Goal: Communication & Community: Answer question/provide support

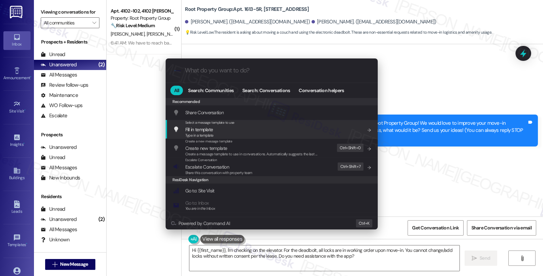
scroll to position [420, 0]
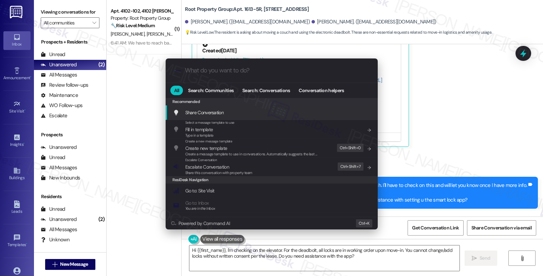
click at [417, 101] on div ".cls-1{fill:#0a055f;}.cls-2{fill:#0cc4c4;} resideskLogoBlueOrange All Search: C…" at bounding box center [271, 138] width 543 height 276
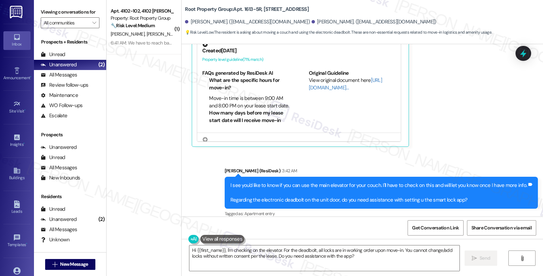
click at [67, 78] on div "All Messages" at bounding box center [59, 74] width 36 height 7
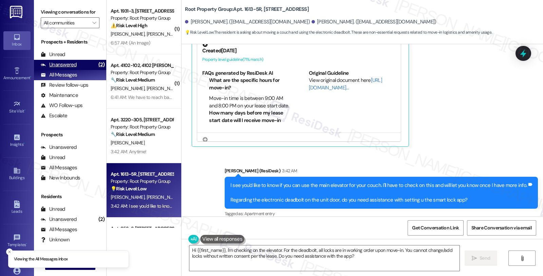
click at [80, 70] on div "Unanswered (2)" at bounding box center [70, 65] width 72 height 10
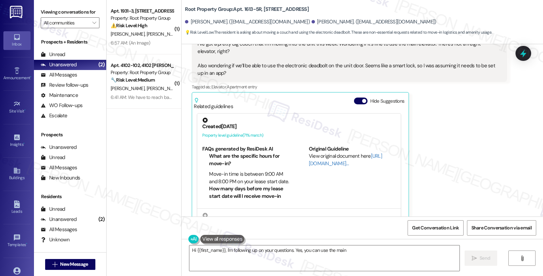
scroll to position [348, 0]
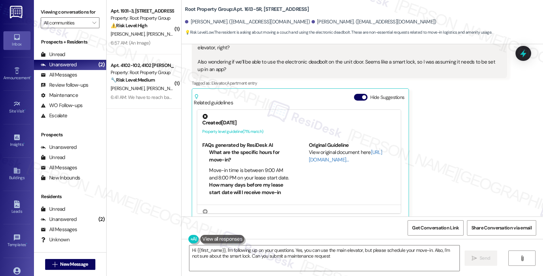
type textarea "Hi {{first_name}}, I'm following up on your questions. Yes, you can use the mai…"
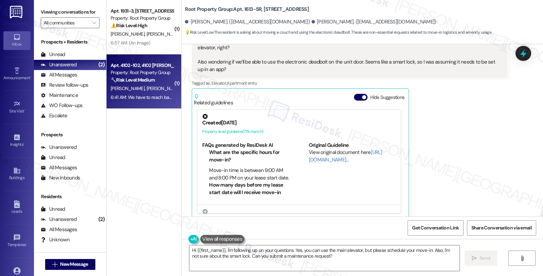
click at [159, 93] on div "6:41 AM: We have to reach back out to him so I will do that. 6:41 AM: We have t…" at bounding box center [142, 97] width 64 height 8
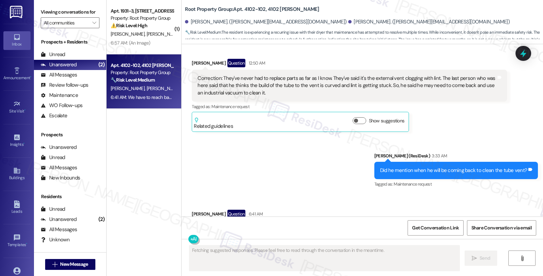
scroll to position [2281, 0]
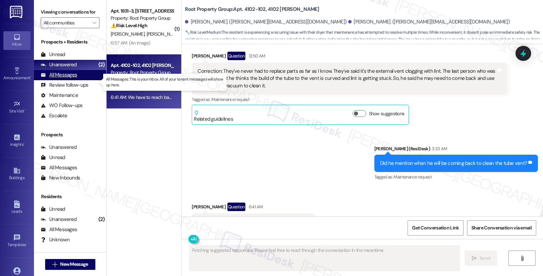
click at [67, 78] on div "All Messages" at bounding box center [59, 74] width 36 height 7
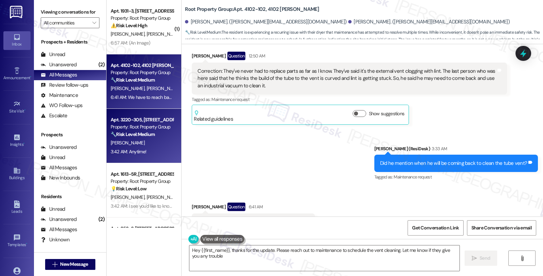
type textarea "Hey {{first_name}}, thanks for the update. Please reach out to maintenance to s…"
click at [154, 130] on div "Property: Root Property Group" at bounding box center [142, 126] width 63 height 7
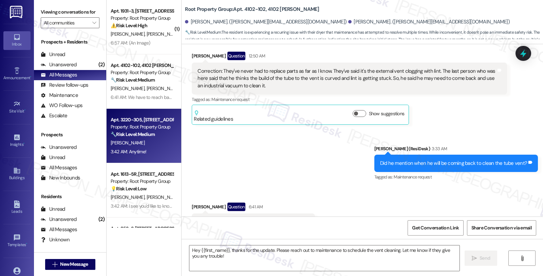
type textarea "Fetching suggested responses. Please feel free to read through the conversation…"
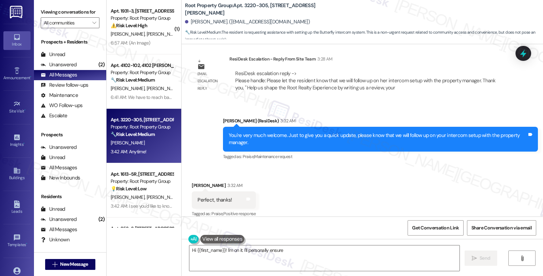
scroll to position [776, 0]
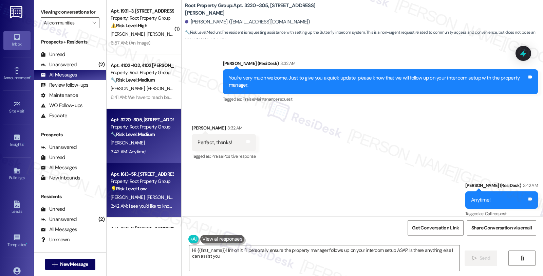
type textarea "Hi {{first_name}}! I'm on it. I'll personally ensure the property manager follo…"
click at [148, 194] on div "[PERSON_NAME] [PERSON_NAME]" at bounding box center [142, 197] width 64 height 8
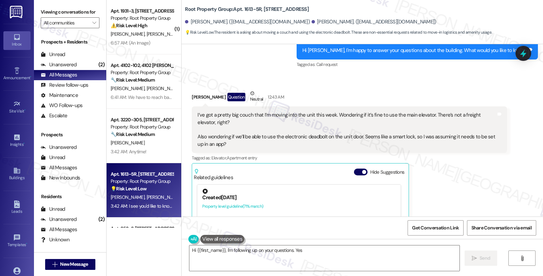
scroll to position [420, 0]
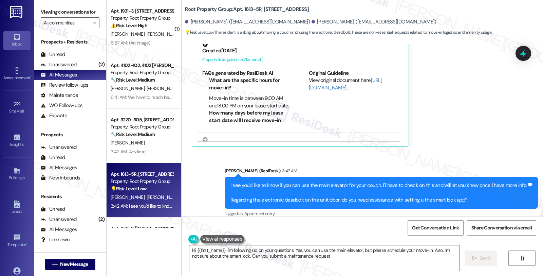
type textarea "Hi {{first_name}}, I'm following up on your questions. Yes, you can use the mai…"
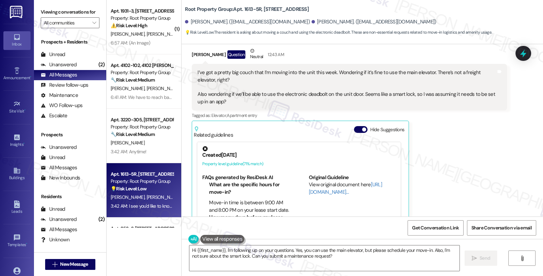
scroll to position [307, 0]
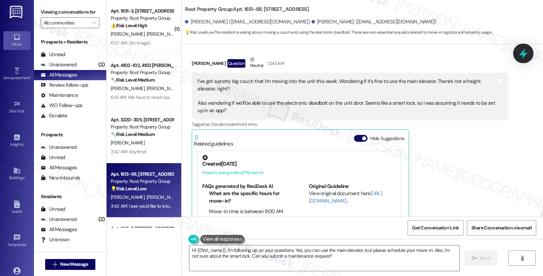
click at [519, 54] on icon at bounding box center [524, 54] width 12 height 12
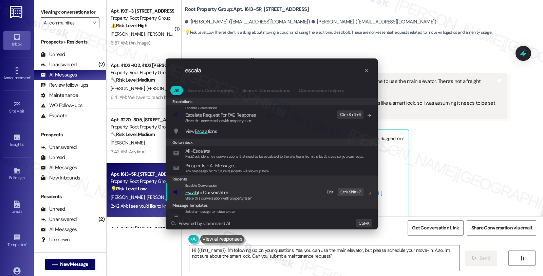
type input "escala"
click at [242, 189] on span "Escala te Conversation" at bounding box center [218, 191] width 67 height 7
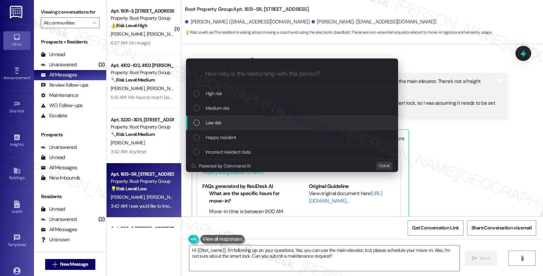
click at [227, 120] on div "Low risk" at bounding box center [293, 122] width 199 height 7
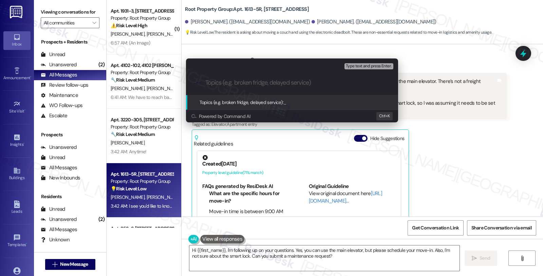
click at [227, 83] on input "Topics (e.g. broken fridge, delayed service)" at bounding box center [297, 82] width 184 height 7
type input "Use elevator for move in; front door lock"
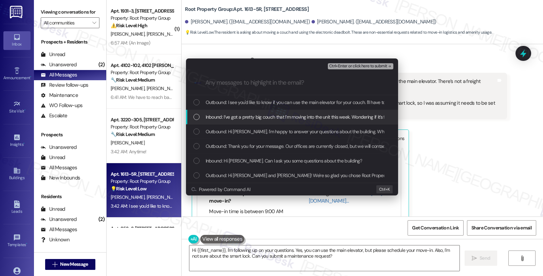
click at [221, 112] on div "Inbound: I’ve got a pretty big couch that I’m moving into the unit this week. W…" at bounding box center [292, 117] width 212 height 15
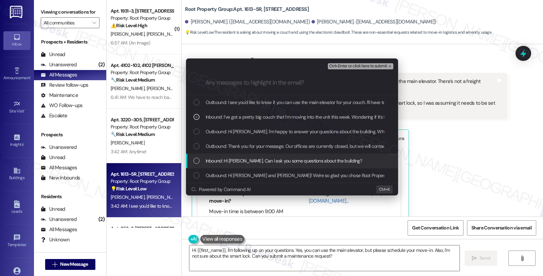
click at [227, 161] on span "Inbound: Hi [PERSON_NAME]. Can I ask you some questions about the building?" at bounding box center [284, 160] width 157 height 7
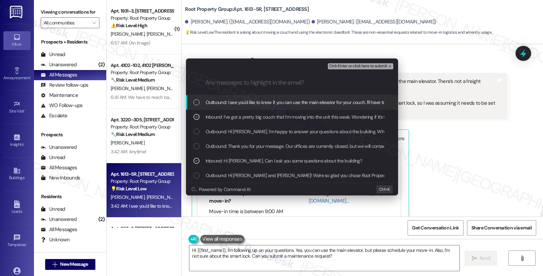
click at [351, 66] on span "Ctrl+Enter or click here to submit" at bounding box center [358, 66] width 58 height 5
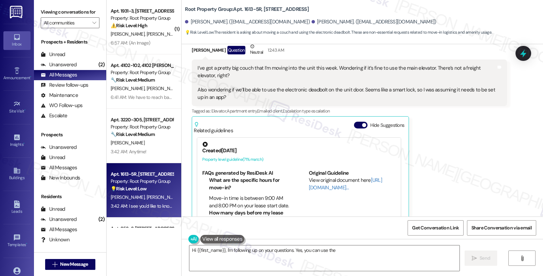
scroll to position [348, 0]
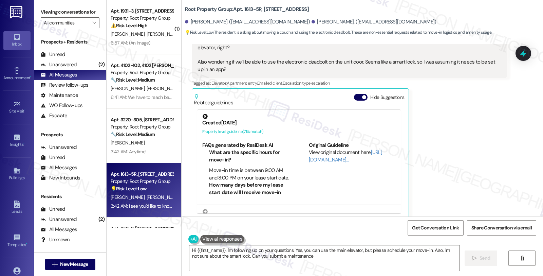
type textarea "Hi {{first_name}}, I'm following up on your questions. Yes, you can use the mai…"
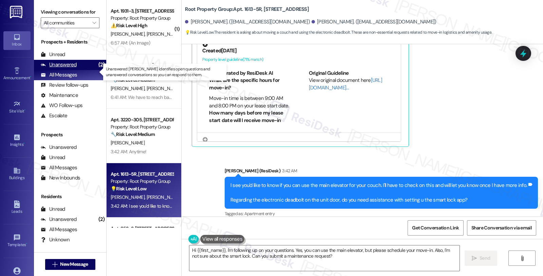
click at [76, 69] on div "Unanswered (2)" at bounding box center [70, 65] width 72 height 10
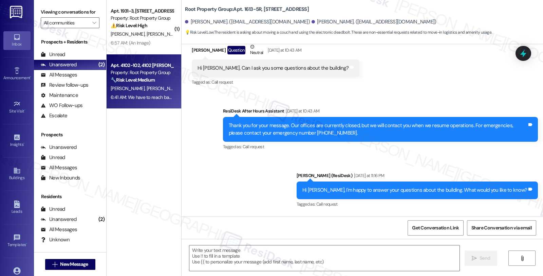
type textarea "Fetching suggested responses. Please feel free to read through the conversation…"
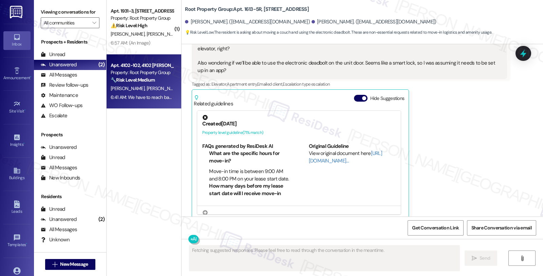
click at [166, 97] on div "6:41 AM: We have to reach back out to him so I will do that. 6:41 AM: We have t…" at bounding box center [168, 97] width 115 height 6
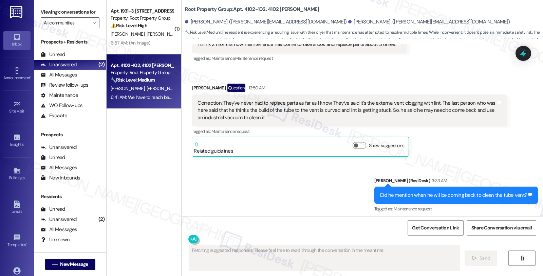
scroll to position [2281, 0]
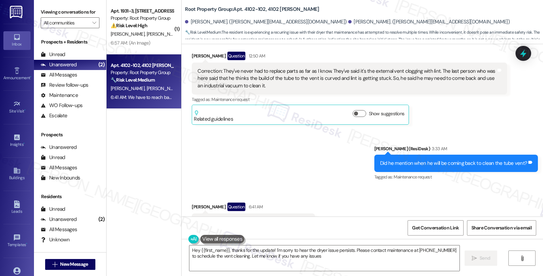
type textarea "Hey {{first_name}}, thanks for the update! I'm sorry to hear the dryer issue pe…"
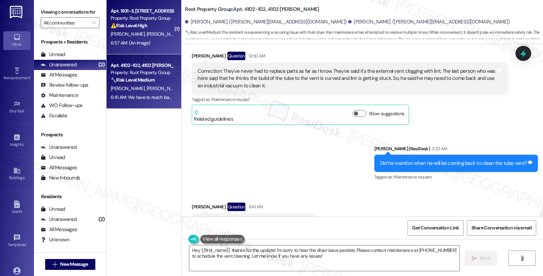
click at [148, 33] on span "[PERSON_NAME]" at bounding box center [164, 34] width 34 height 6
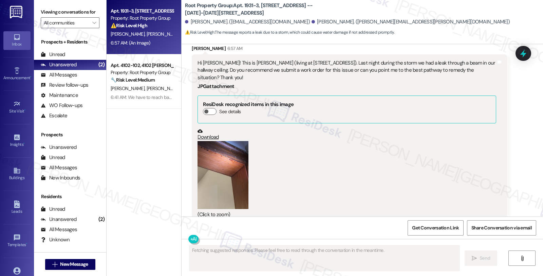
scroll to position [54, 0]
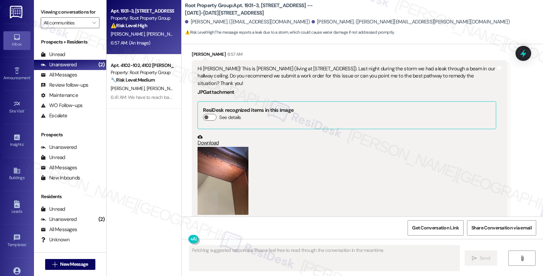
click at [233, 169] on button "Zoom image" at bounding box center [223, 181] width 51 height 68
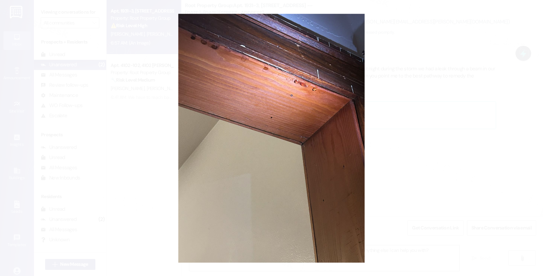
click at [391, 152] on button "Unzoom image" at bounding box center [271, 138] width 543 height 276
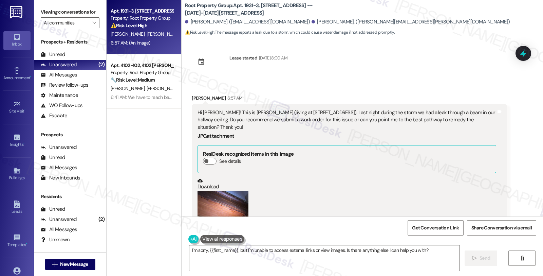
scroll to position [0, 0]
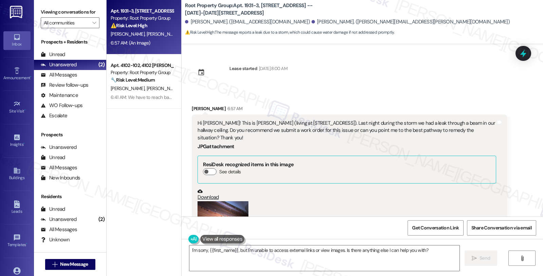
click at [192, 108] on div "[PERSON_NAME] 6:57 AM" at bounding box center [349, 110] width 315 height 10
copy div "Tori"
click at [189, 248] on textarea "I'm sorry, {{first_name}}, but I'm unable to access external links or view imag…" at bounding box center [324, 257] width 270 height 25
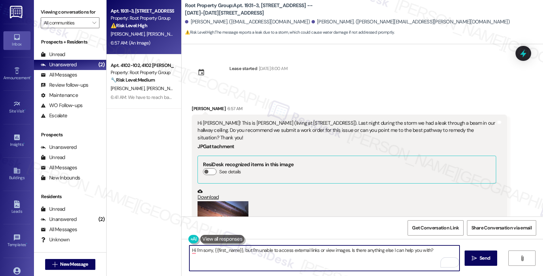
paste textarea "Tori"
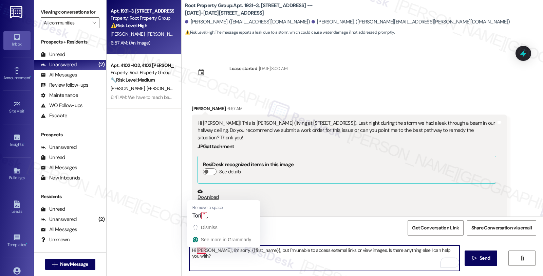
click at [200, 249] on textarea "Hi [PERSON_NAME] , I'm sorry, {{first_name}}, but I'm unable to access external…" at bounding box center [324, 257] width 270 height 25
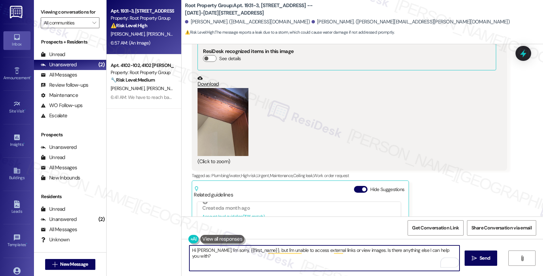
scroll to position [340, 0]
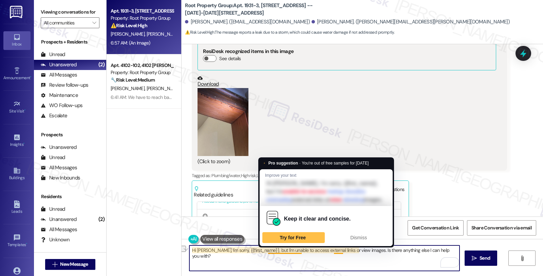
drag, startPoint x: 201, startPoint y: 250, endPoint x: 453, endPoint y: 250, distance: 252.0
click at [453, 250] on textarea "Hi [PERSON_NAME], I'm sorry, {{first_name}}, but I'm unable to access external …" at bounding box center [324, 257] width 270 height 25
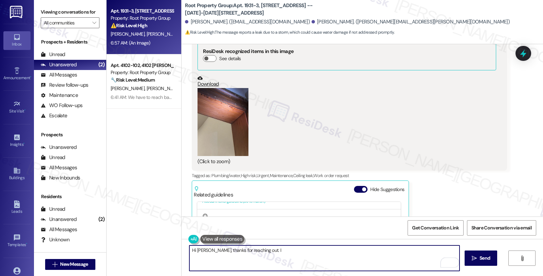
click at [272, 252] on textarea "Hi [PERSON_NAME], thanks for reaching out. I" at bounding box center [324, 257] width 270 height 25
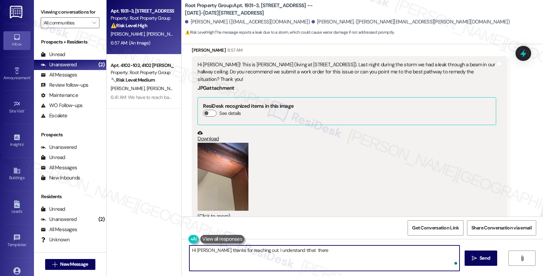
scroll to position [0, 0]
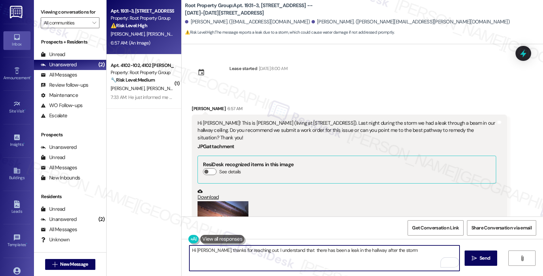
click at [284, 250] on textarea "Hi [PERSON_NAME], thanks for reaching out. I understand that there has been a l…" at bounding box center [324, 257] width 270 height 25
click at [387, 251] on textarea "Hi [PERSON_NAME], thanks for reaching out. I understand that there has been a l…" at bounding box center [324, 257] width 270 height 25
drag, startPoint x: 249, startPoint y: 250, endPoint x: 263, endPoint y: 250, distance: 13.9
click at [249, 250] on textarea "Hi [PERSON_NAME], thanks for reaching out. I understand that there has been a l…" at bounding box center [324, 257] width 270 height 25
click at [426, 250] on textarea "Hi [PERSON_NAME], thanks for reaching out. I'm sorry to hear that there has bee…" at bounding box center [324, 257] width 270 height 25
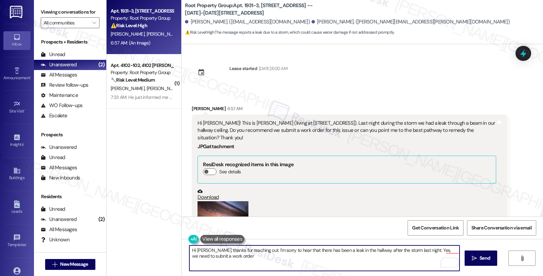
click at [215, 257] on textarea "Hi [PERSON_NAME], thanks for reaching out. I'm sorry to hear that there has bee…" at bounding box center [324, 257] width 270 height 25
click at [233, 255] on textarea "Hi [PERSON_NAME], thanks for reaching out. I'm sorry to hear that there has bee…" at bounding box center [324, 257] width 270 height 25
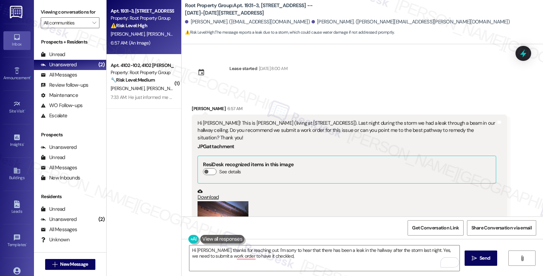
click at [435, 189] on div "Download" at bounding box center [347, 194] width 299 height 12
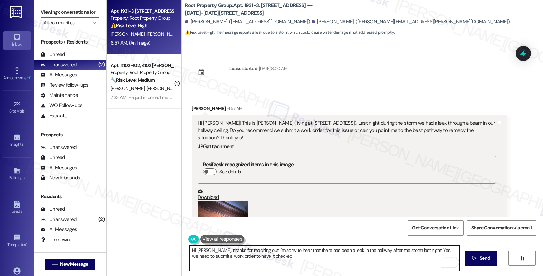
click at [262, 260] on textarea "Hi [PERSON_NAME], thanks for reaching out. I'm sorry to hear that there has bee…" at bounding box center [324, 257] width 270 height 25
click at [270, 259] on textarea "Hi [PERSON_NAME], thanks for reaching out. I'm sorry to hear that there has bee…" at bounding box center [324, 257] width 270 height 25
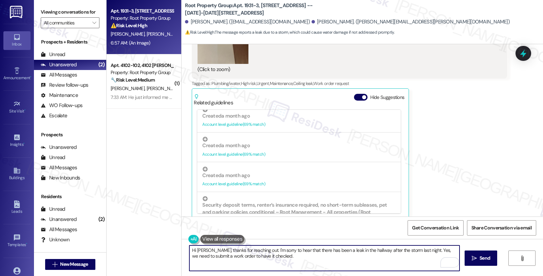
scroll to position [377, 0]
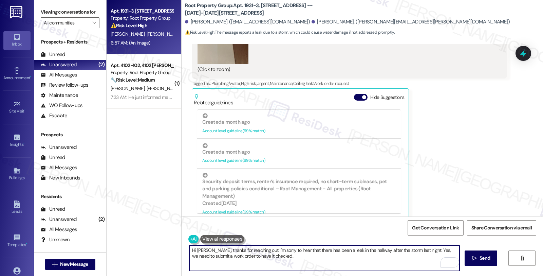
paste textarea "AppFolio needs residents to submit work orders directly so maintenance gets not…"
click at [444, 257] on textarea "Hi [PERSON_NAME], thanks for reaching out. I'm sorry to hear that there has bee…" at bounding box center [324, 257] width 270 height 25
click at [444, 256] on textarea "Hi [PERSON_NAME], thanks for reaching out. I'm sorry to hear that there has bee…" at bounding box center [324, 257] width 270 height 25
type textarea "Hi [PERSON_NAME], thanks for reaching out. I'm sorry to hear that there has bee…"
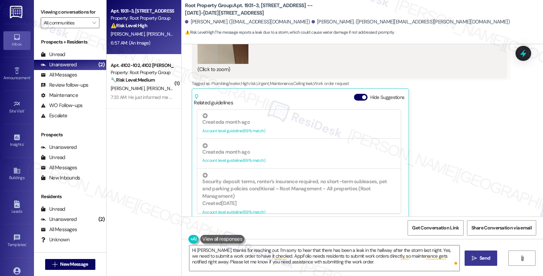
click at [471, 259] on span " Send" at bounding box center [481, 257] width 21 height 7
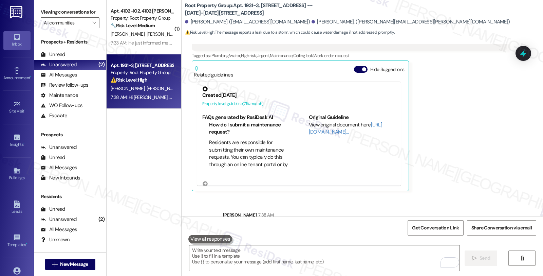
scroll to position [267, 0]
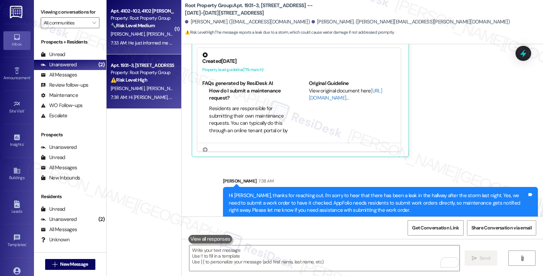
click at [147, 32] on div "[PERSON_NAME] [PERSON_NAME]" at bounding box center [142, 34] width 64 height 8
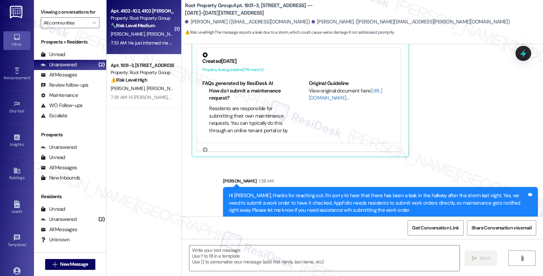
type textarea "Fetching suggested responses. Please feel free to read through the conversation…"
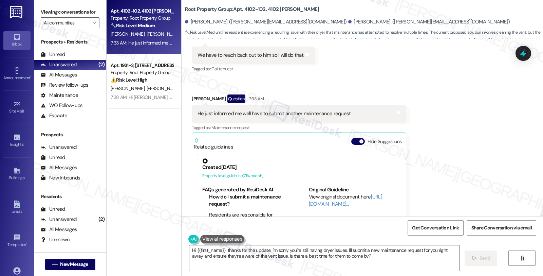
scroll to position [2462, 0]
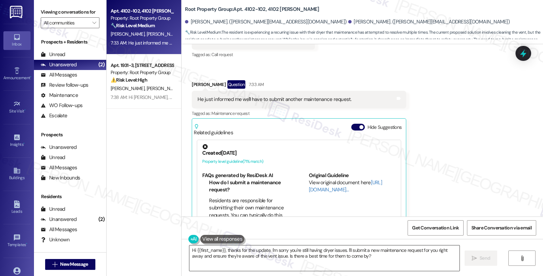
click at [189, 250] on textarea "Hi {{first_name}}, thanks for the update. I'm sorry you're still having dryer i…" at bounding box center [324, 257] width 270 height 25
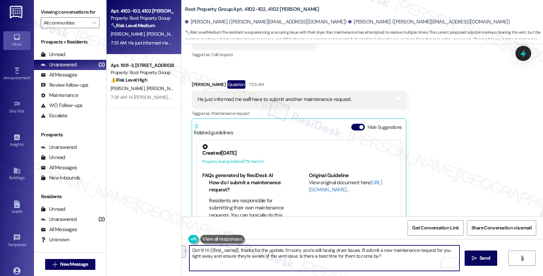
paste textarea "AppFolio needs residents to submit work orders directly so maintenance gets not…"
click at [236, 256] on textarea "Got it! AppFolio needs residents to submit work orders directly so maintenance …" at bounding box center [324, 257] width 270 height 25
click at [295, 257] on textarea "Got it! AppFolio needs residents to submit work orders directly so maintenance …" at bounding box center [324, 257] width 270 height 25
click at [349, 261] on textarea "Got it! AppFolio needs residents to submit work orders directly so maintenance …" at bounding box center [324, 257] width 270 height 25
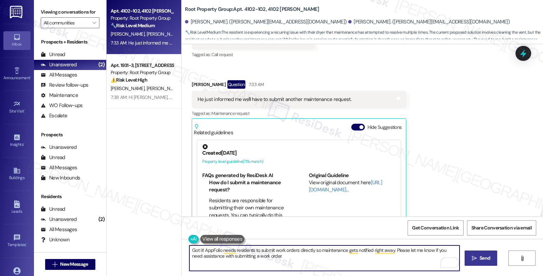
type textarea "Got it! AppFolio needs residents to submit work orders directly so maintenance …"
click at [478, 260] on span "Send" at bounding box center [484, 257] width 13 height 7
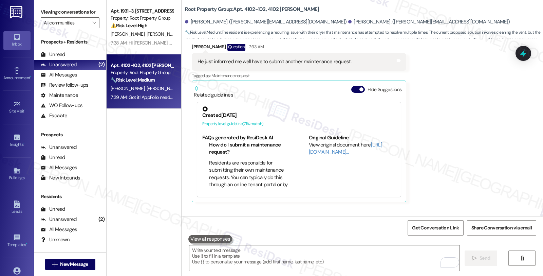
scroll to position [2517, 0]
